Goal: Task Accomplishment & Management: Manage account settings

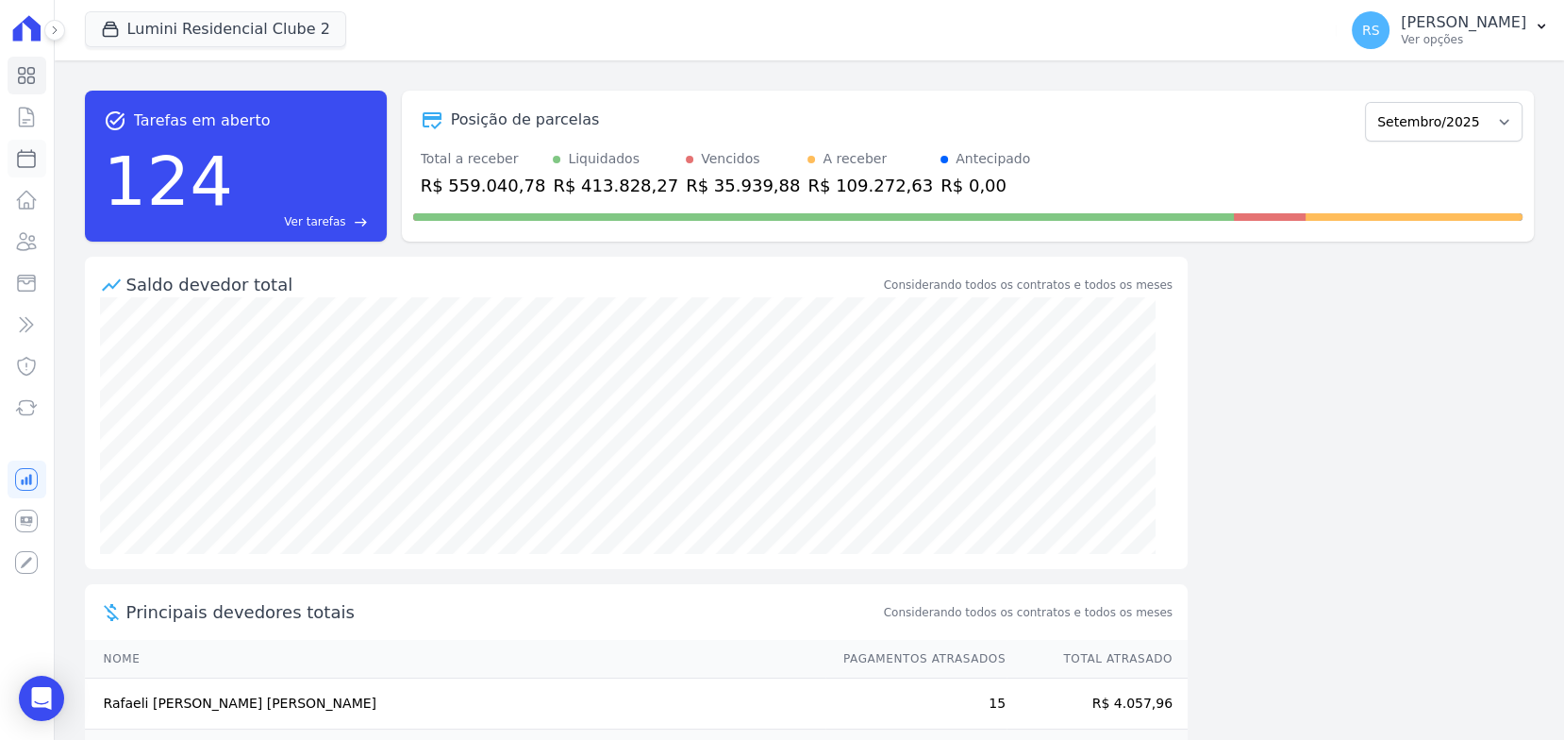
click at [25, 166] on icon at bounding box center [26, 158] width 17 height 17
select select
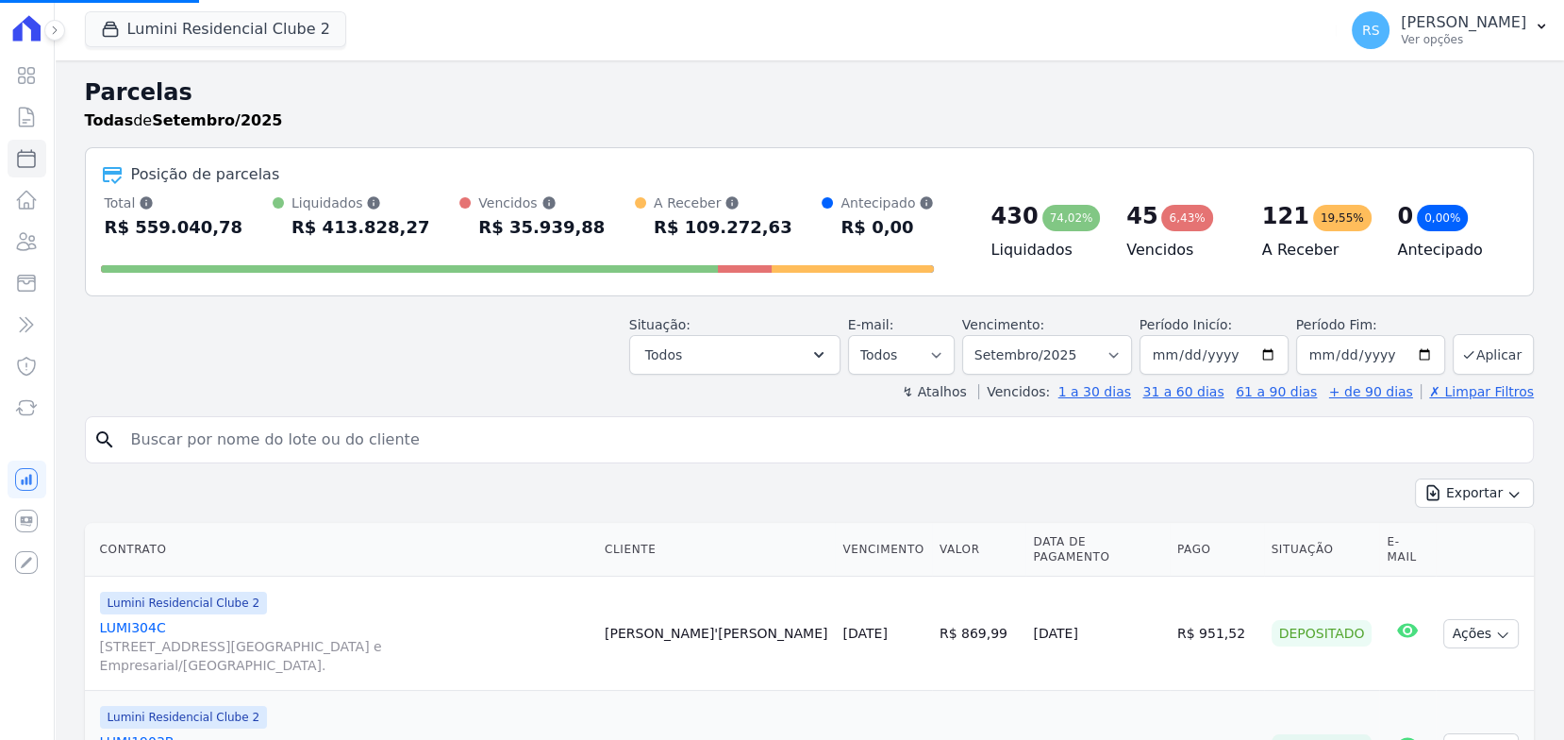
select select
click at [282, 447] on input "search" at bounding box center [823, 440] width 1406 height 38
type input "thalita sale"
click at [282, 447] on input "thalita sale" at bounding box center [823, 440] width 1406 height 38
select select
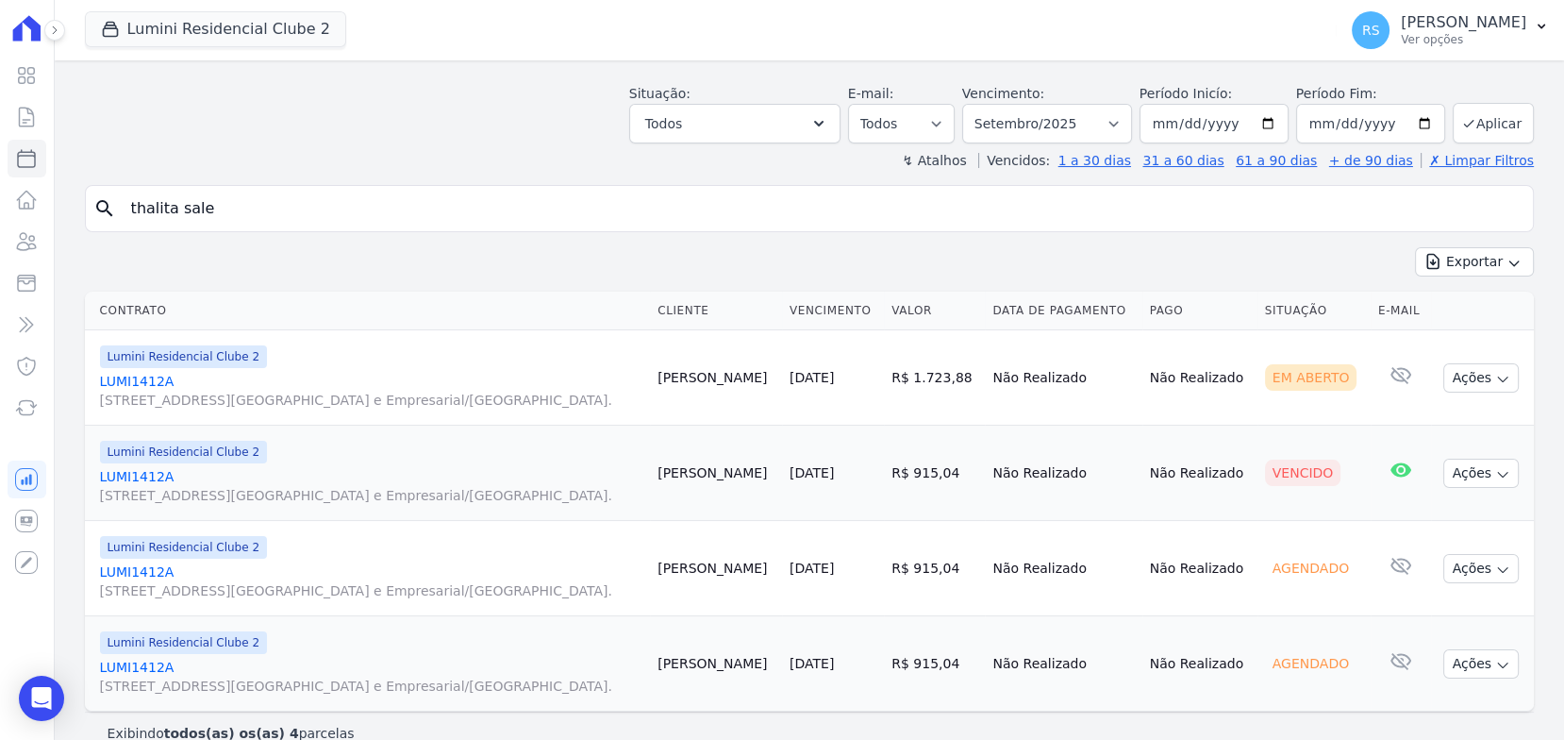
scroll to position [97, 0]
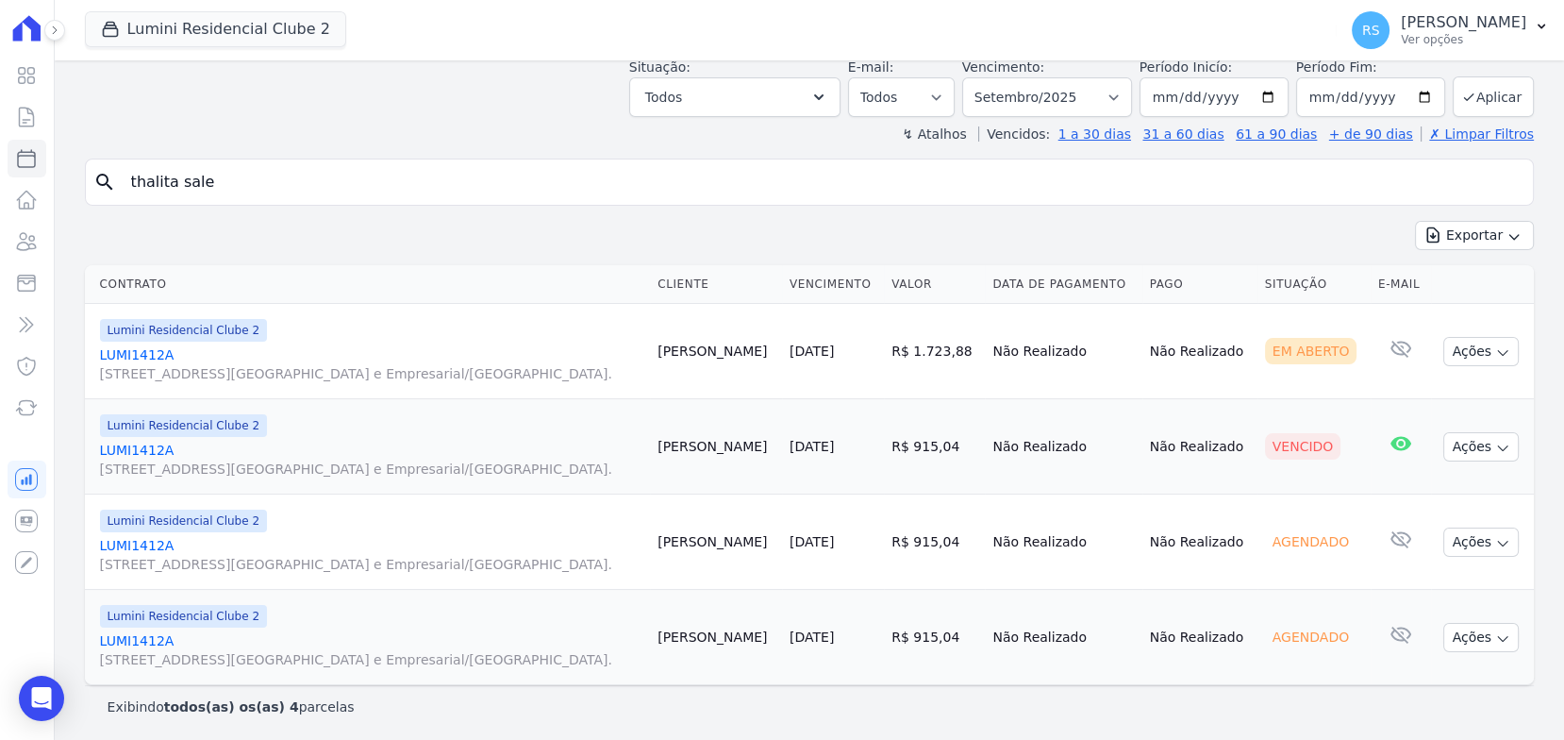
click at [159, 445] on link "LUMI1412A [STREET_ADDRESS][GEOGRAPHIC_DATA] e Empresarial/[GEOGRAPHIC_DATA]." at bounding box center [371, 460] width 543 height 38
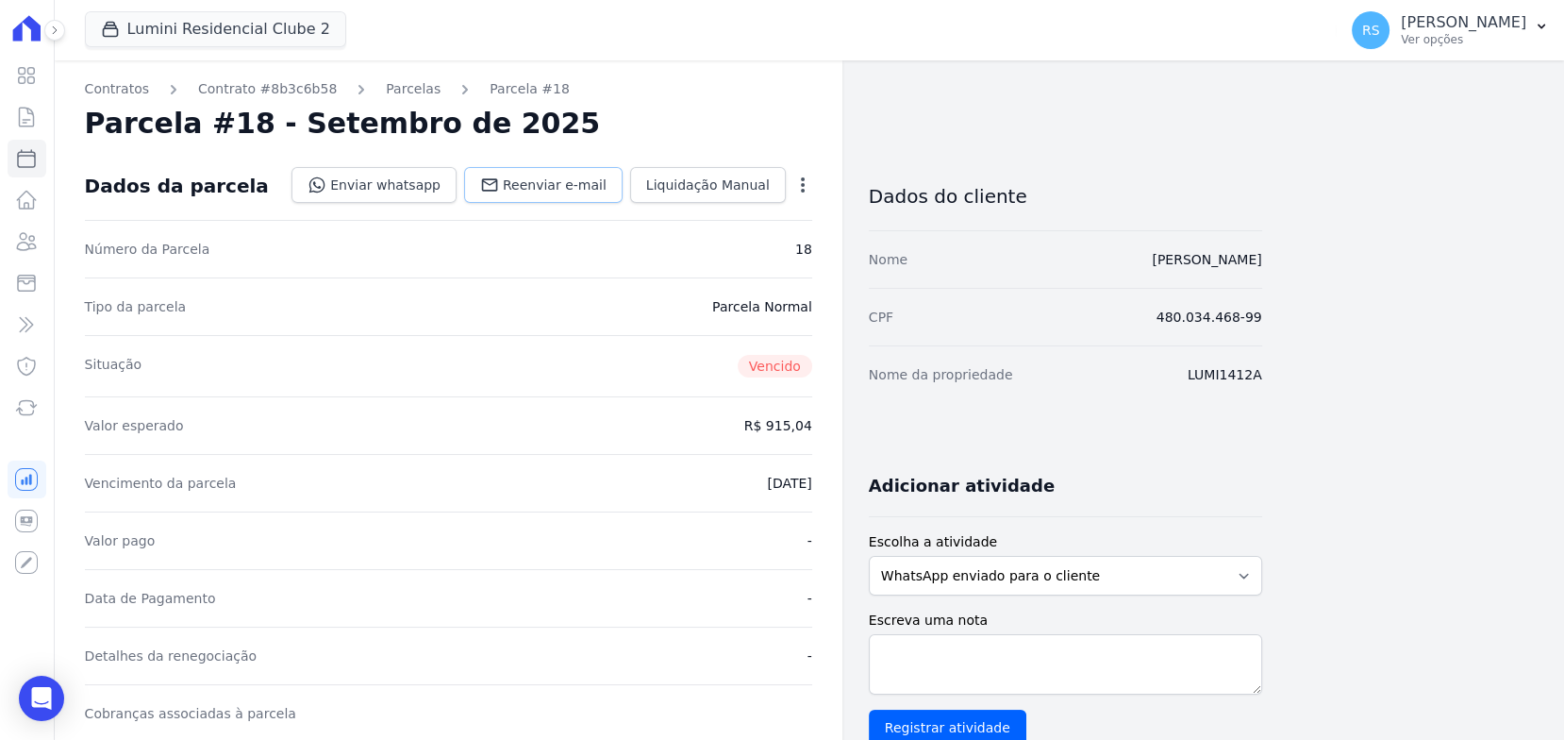
click at [541, 178] on span "Reenviar e-mail" at bounding box center [555, 184] width 104 height 19
click at [1351, 125] on div "Contratos Contrato #8b3c6b58 [GEOGRAPHIC_DATA] Parcela #18 [GEOGRAPHIC_DATA] #1…" at bounding box center [794, 668] width 1479 height 1217
